Goal: Information Seeking & Learning: Learn about a topic

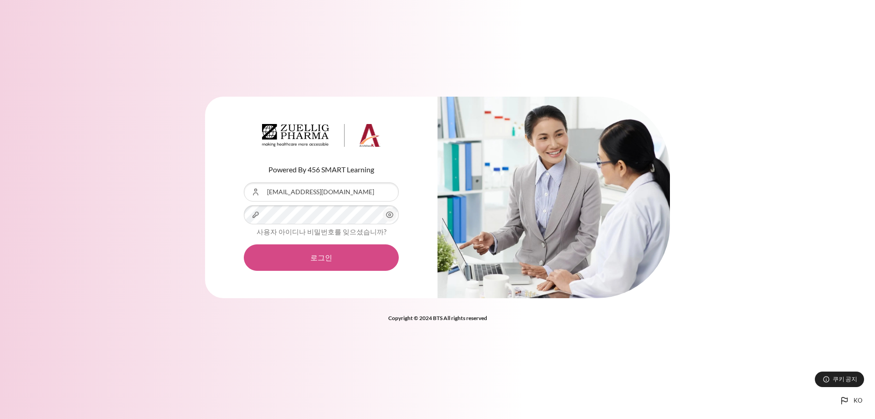
drag, startPoint x: 0, startPoint y: 0, endPoint x: 305, endPoint y: 258, distance: 399.6
click at [305, 259] on button "로그인" at bounding box center [321, 257] width 155 height 26
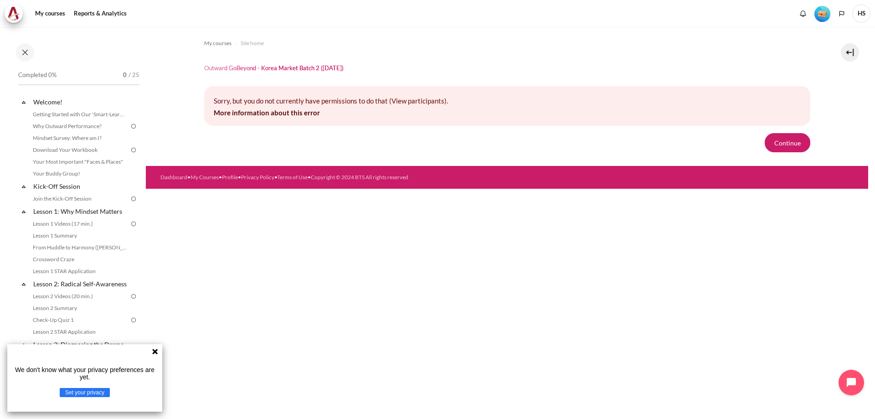
click at [154, 352] on icon at bounding box center [154, 351] width 5 height 5
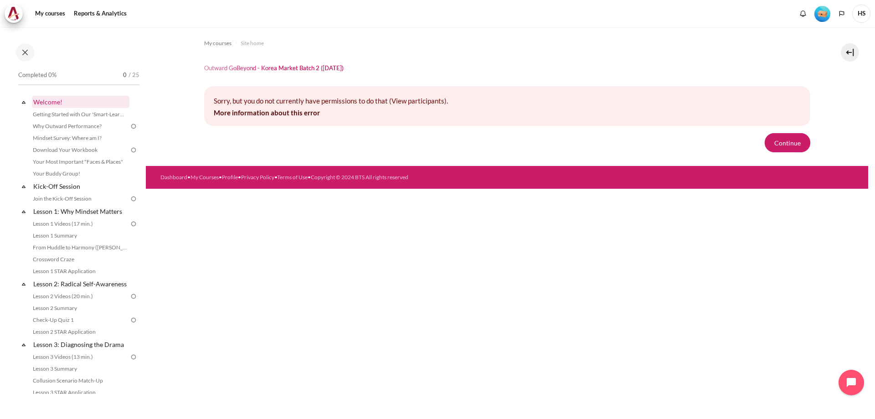
click at [43, 103] on link "Welcome!" at bounding box center [81, 102] width 98 height 12
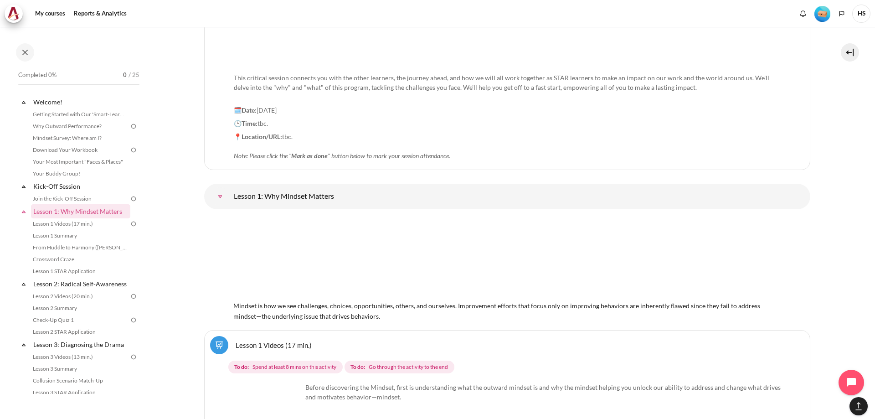
scroll to position [1174, 0]
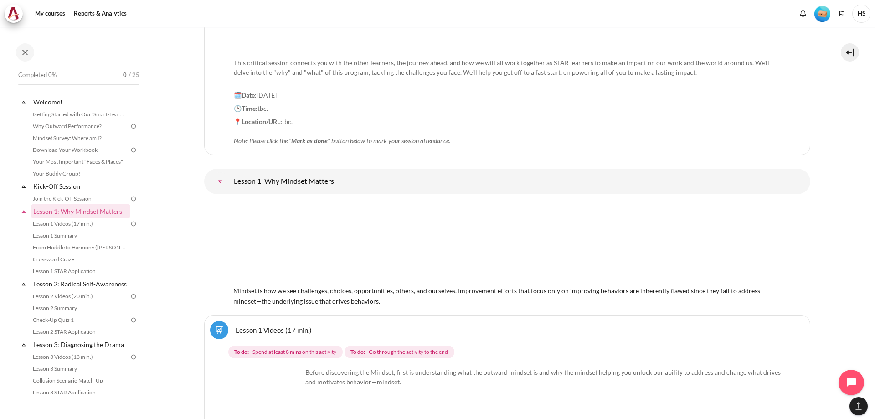
click at [279, 329] on link "Lesson 1 Videos (17 min.)" at bounding box center [274, 329] width 76 height 9
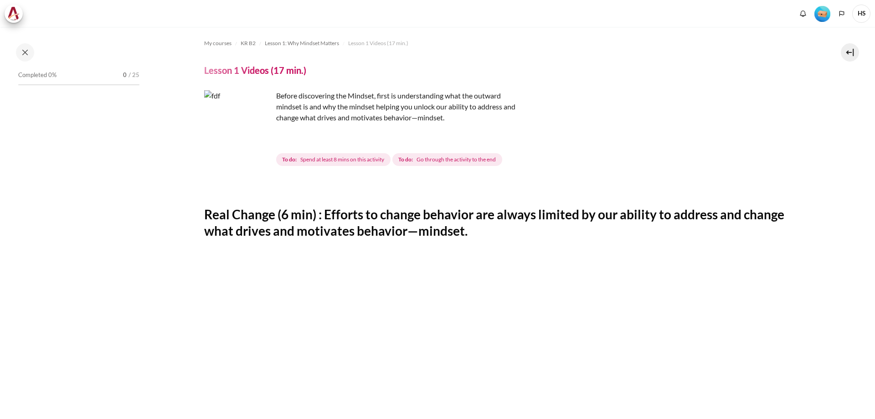
click at [262, 140] on img "Content" at bounding box center [238, 124] width 68 height 68
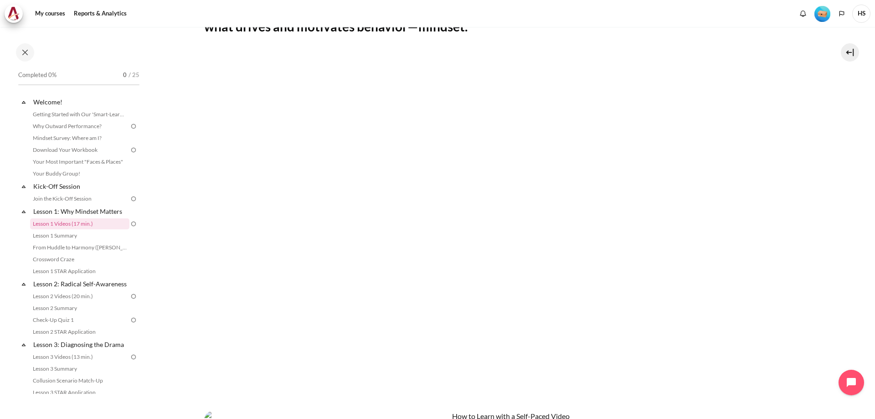
scroll to position [151, 0]
